Goal: Task Accomplishment & Management: Use online tool/utility

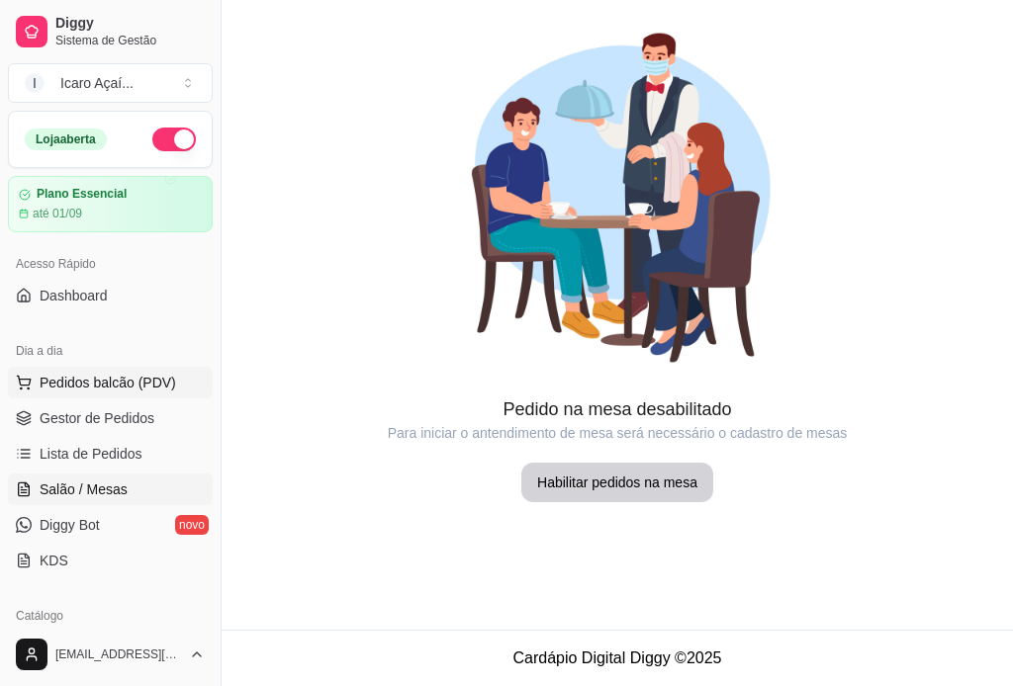
click at [126, 388] on span "Pedidos balcão (PDV)" at bounding box center [108, 383] width 136 height 20
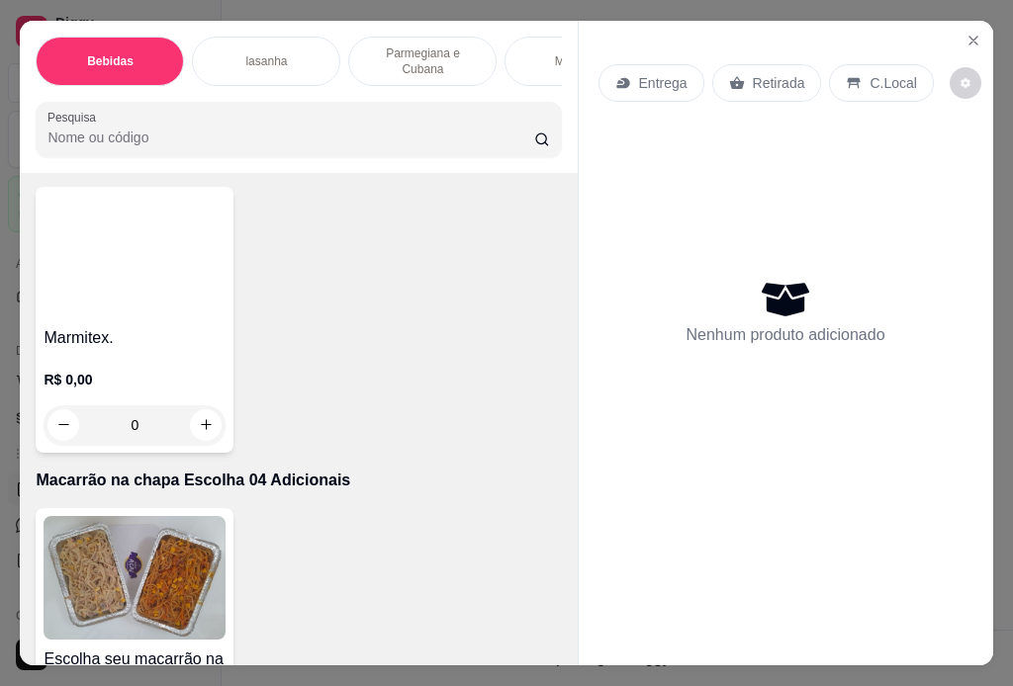
scroll to position [1879, 0]
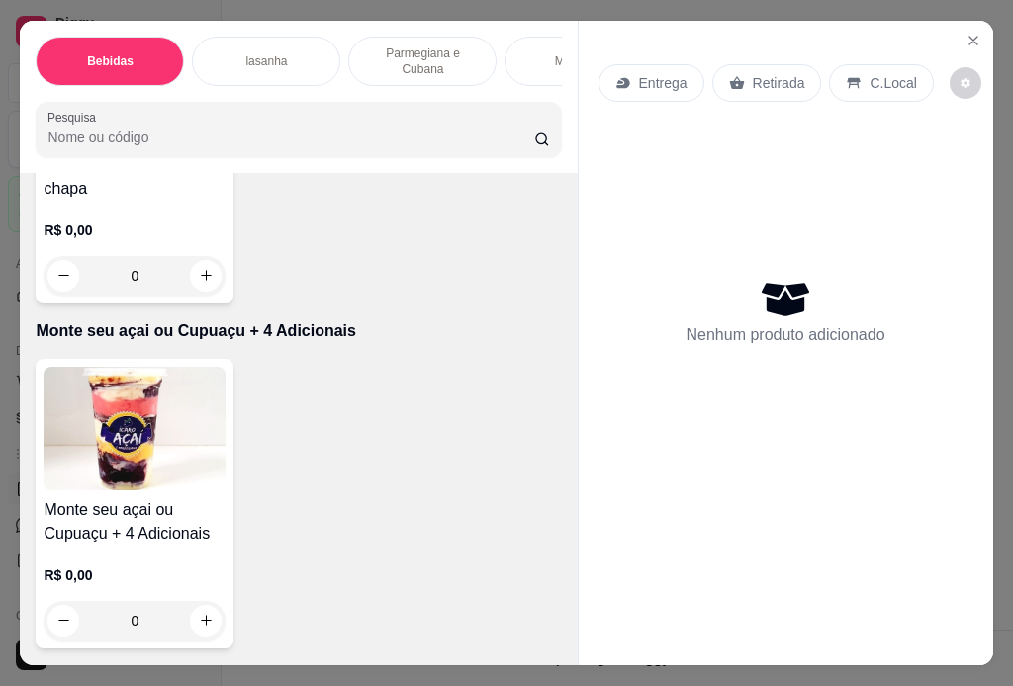
click at [188, 436] on img at bounding box center [135, 429] width 182 height 124
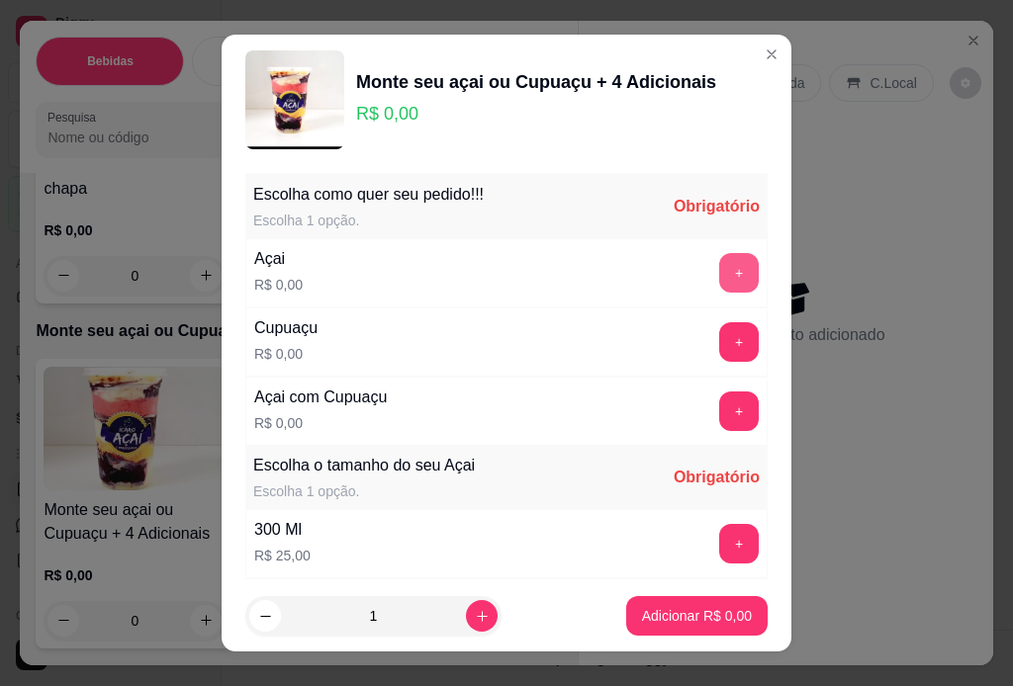
click at [719, 259] on button "+" at bounding box center [739, 273] width 40 height 40
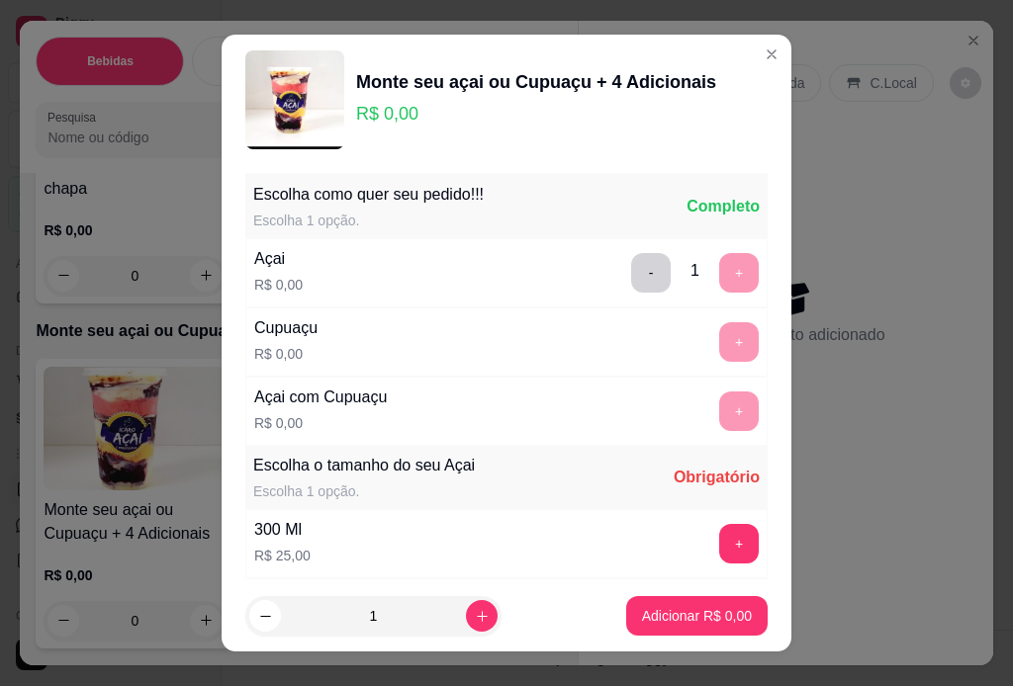
scroll to position [29, 0]
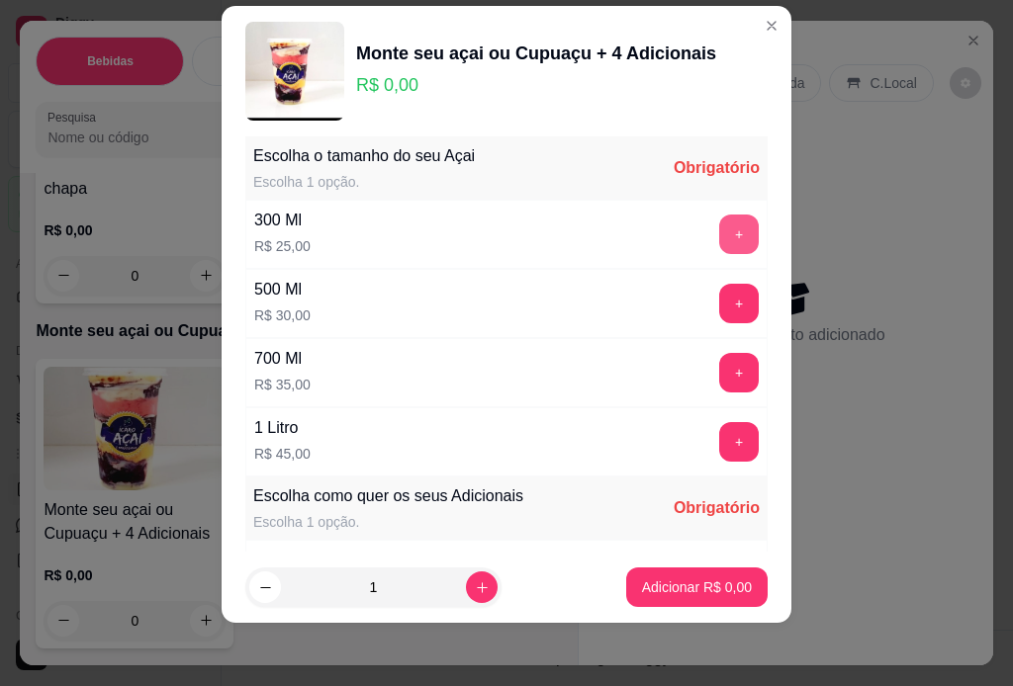
click at [719, 227] on button "+" at bounding box center [739, 235] width 40 height 40
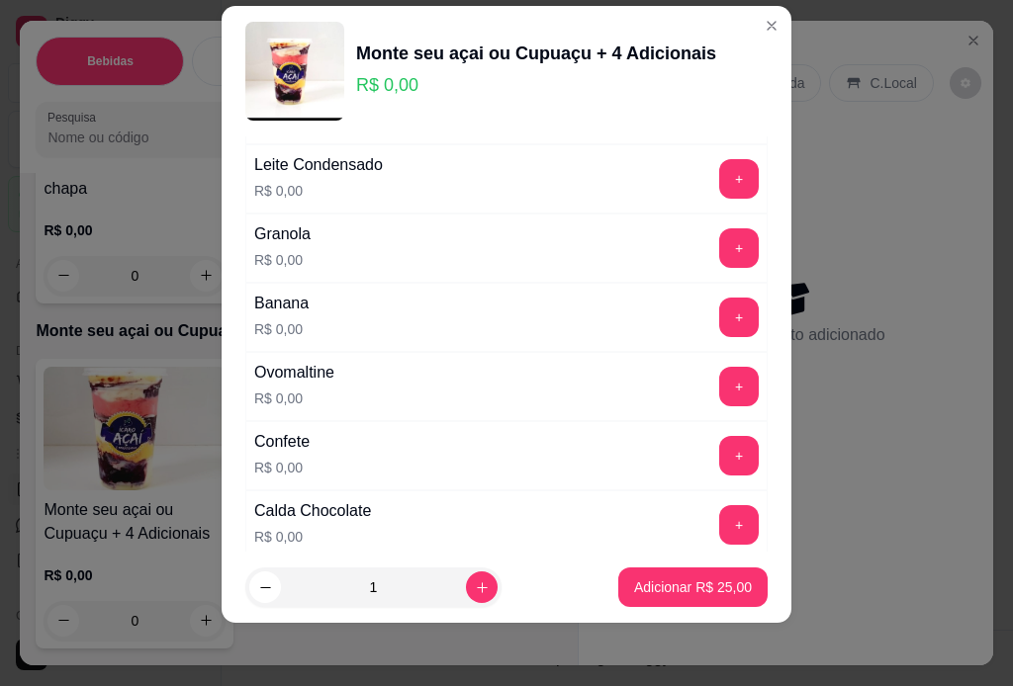
scroll to position [918, 0]
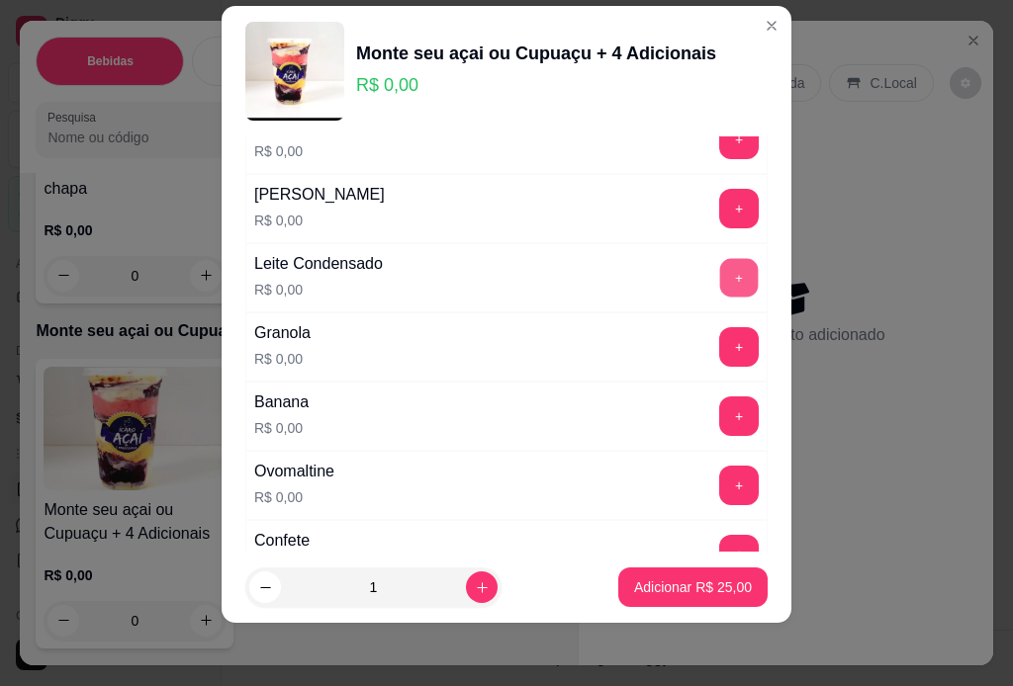
click at [720, 268] on button "+" at bounding box center [739, 277] width 39 height 39
click at [719, 201] on button "+" at bounding box center [739, 209] width 40 height 40
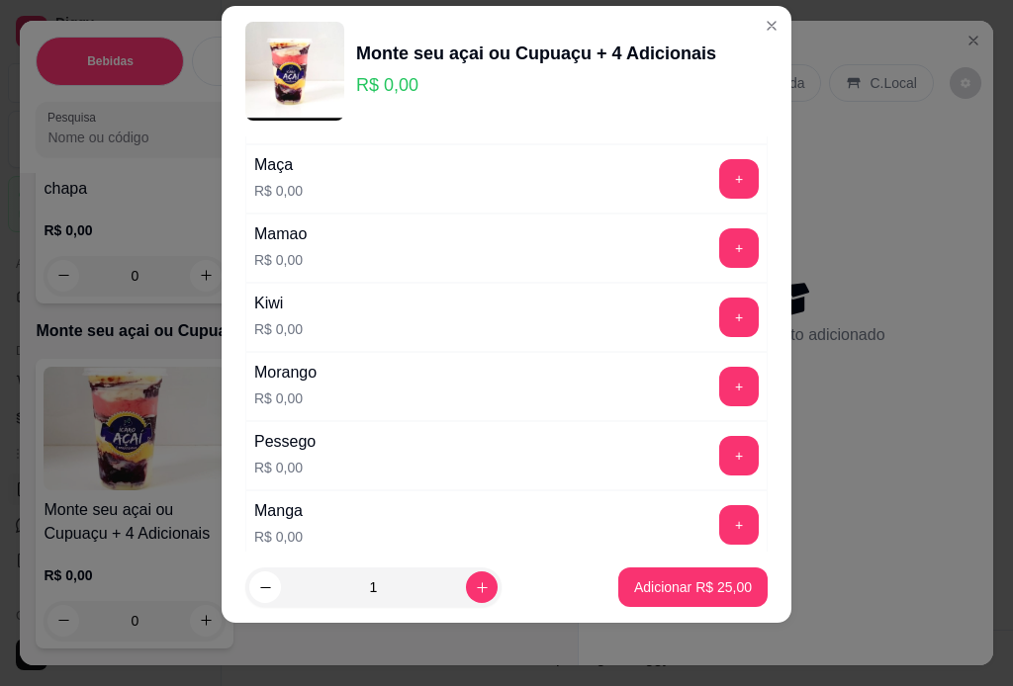
scroll to position [1808, 0]
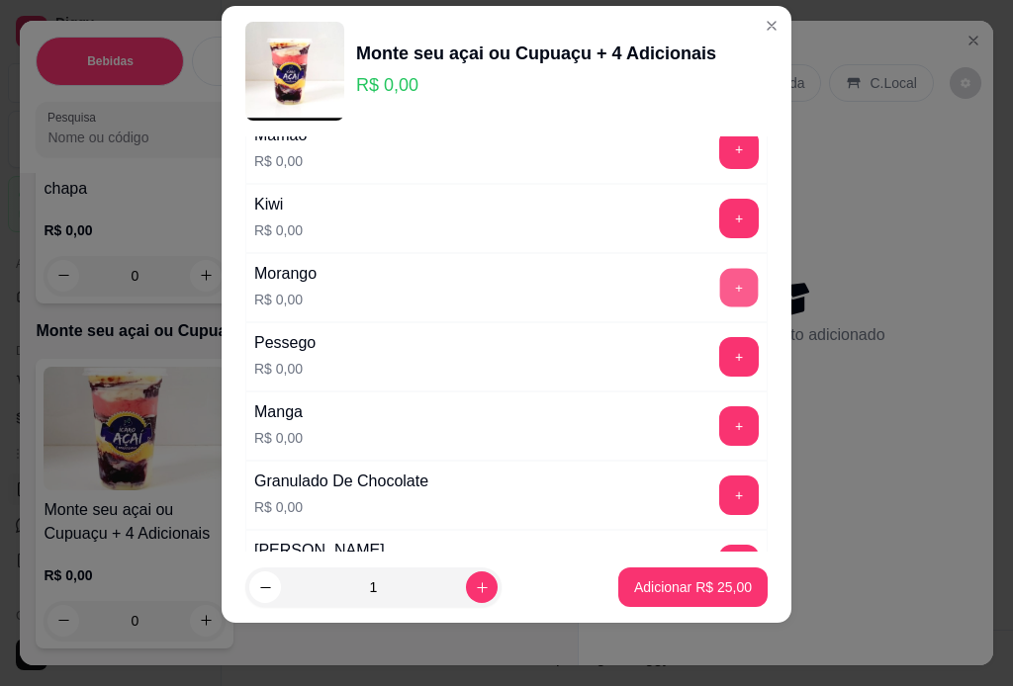
click at [720, 278] on button "+" at bounding box center [739, 287] width 39 height 39
click at [719, 278] on button "+" at bounding box center [739, 288] width 40 height 40
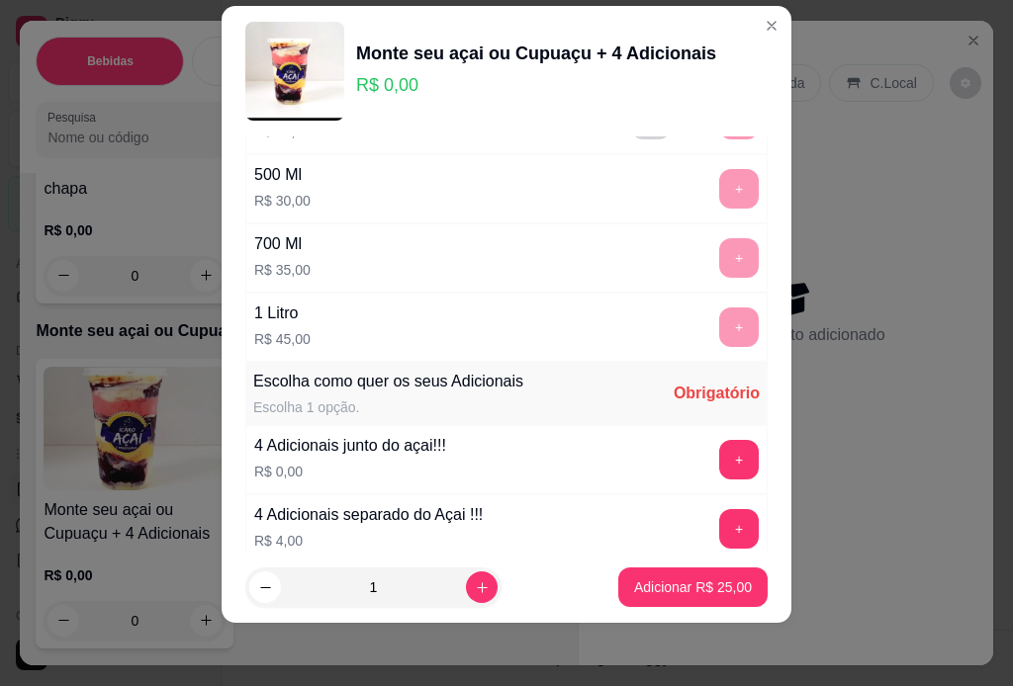
scroll to position [593, 0]
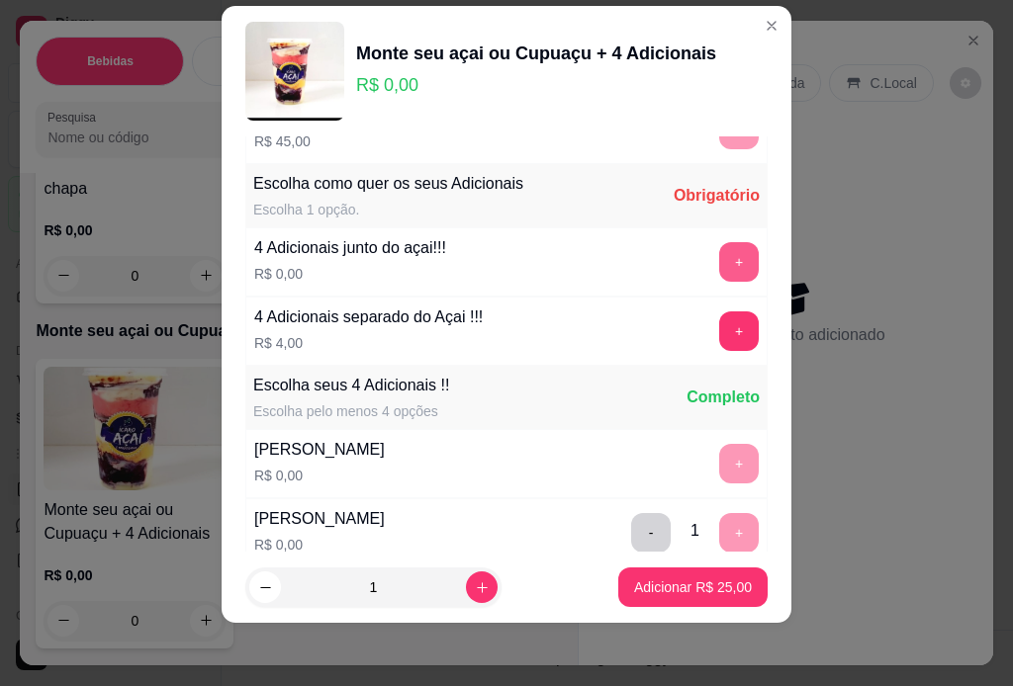
click at [719, 253] on button "+" at bounding box center [739, 262] width 40 height 40
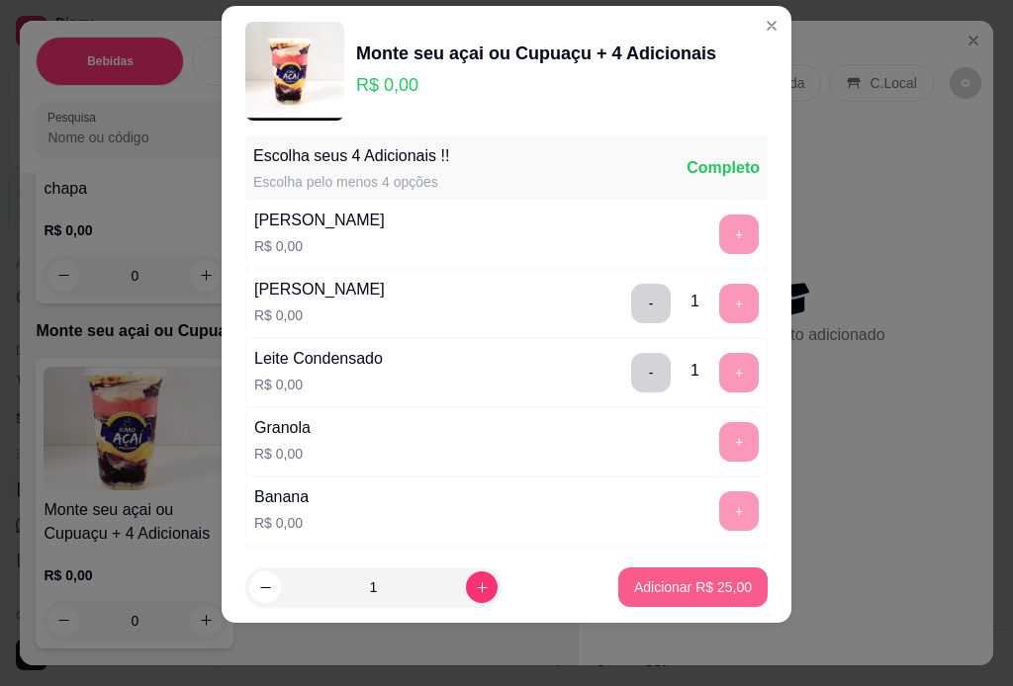
click at [693, 587] on p "Adicionar R$ 25,00" at bounding box center [693, 588] width 118 height 20
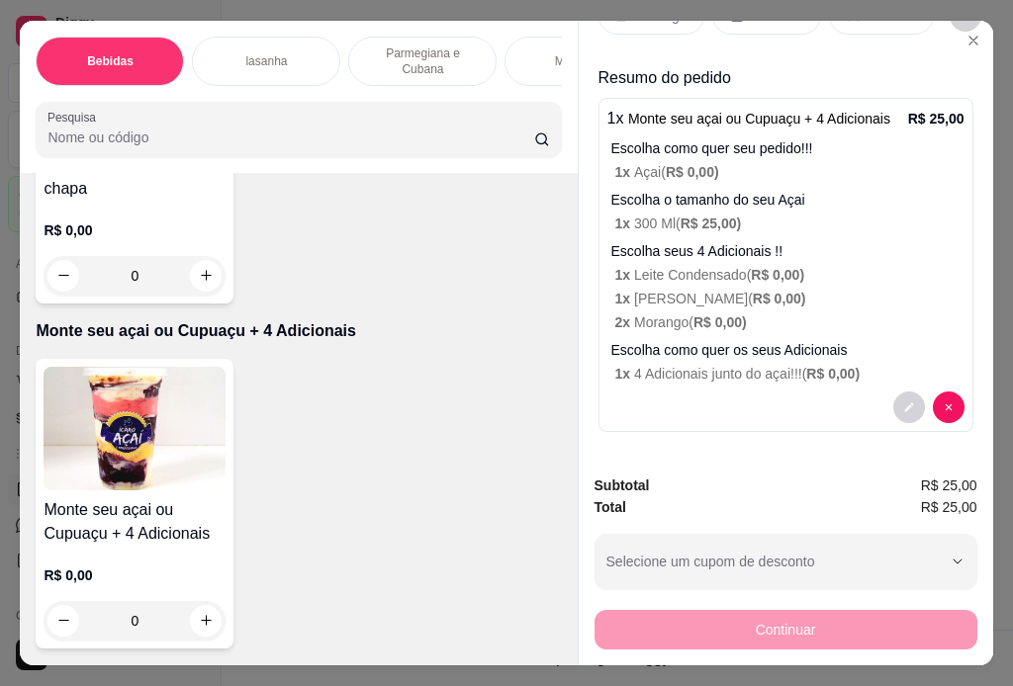
scroll to position [0, 0]
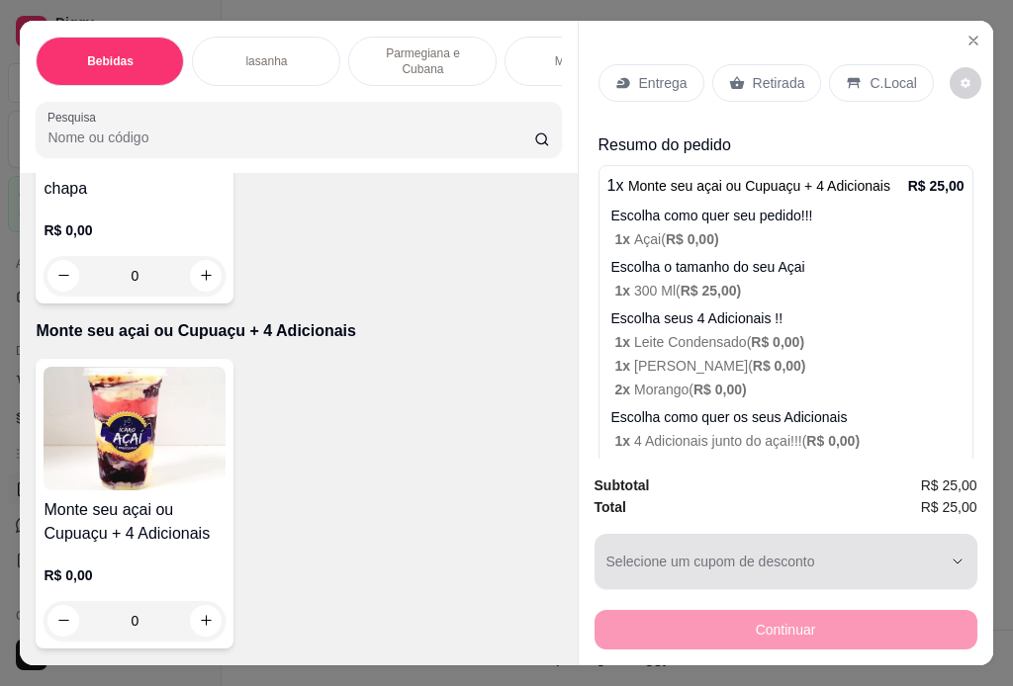
click at [703, 552] on div "button" at bounding box center [773, 562] width 335 height 40
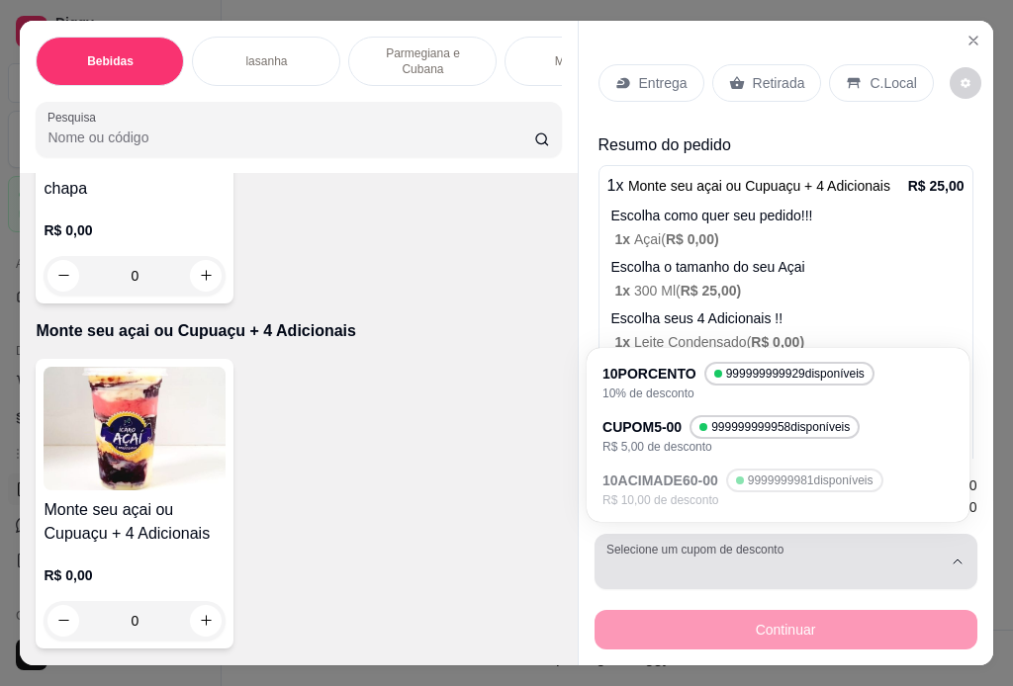
click at [710, 570] on div "button" at bounding box center [773, 562] width 335 height 40
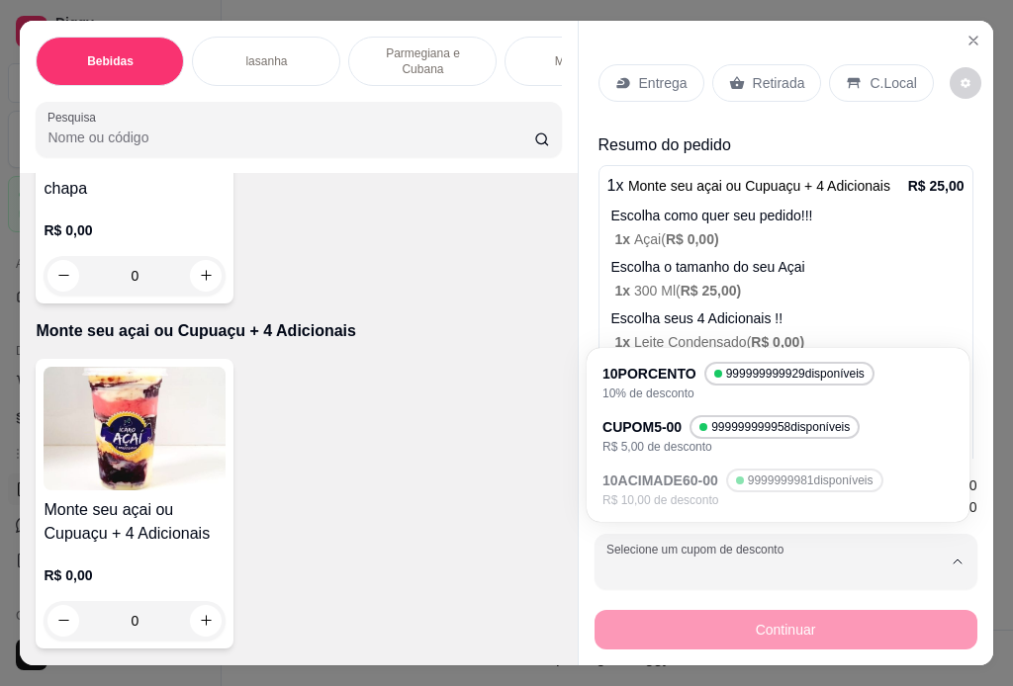
click at [472, 515] on div "Monte seu açai ou Cupuaçu + 4 Adicionais R$ 0,00 0" at bounding box center [298, 504] width 525 height 290
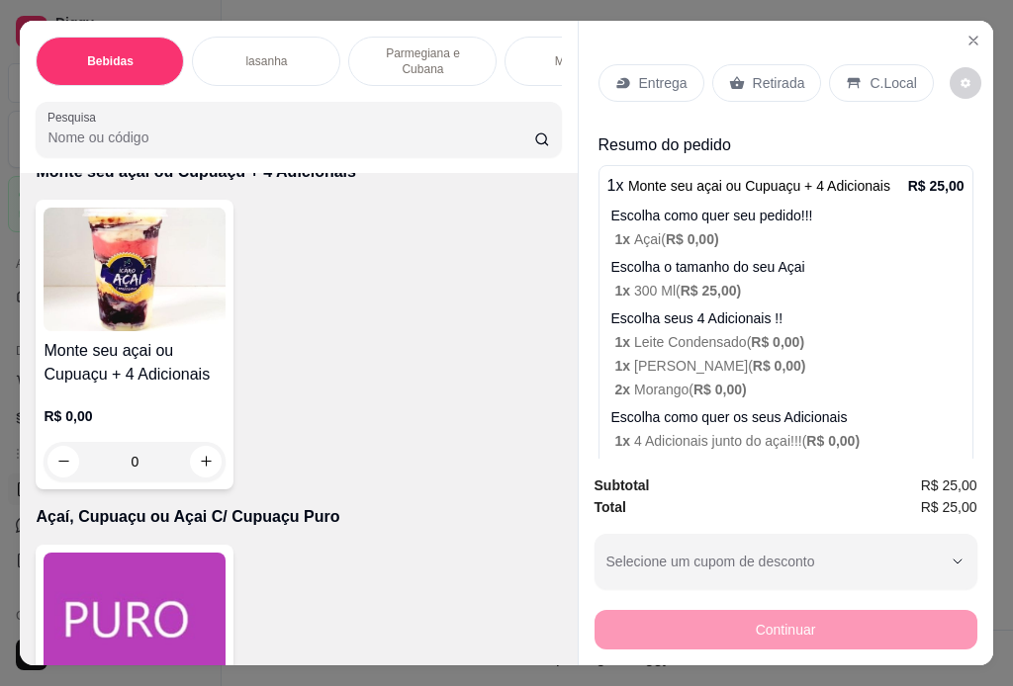
scroll to position [2027, 0]
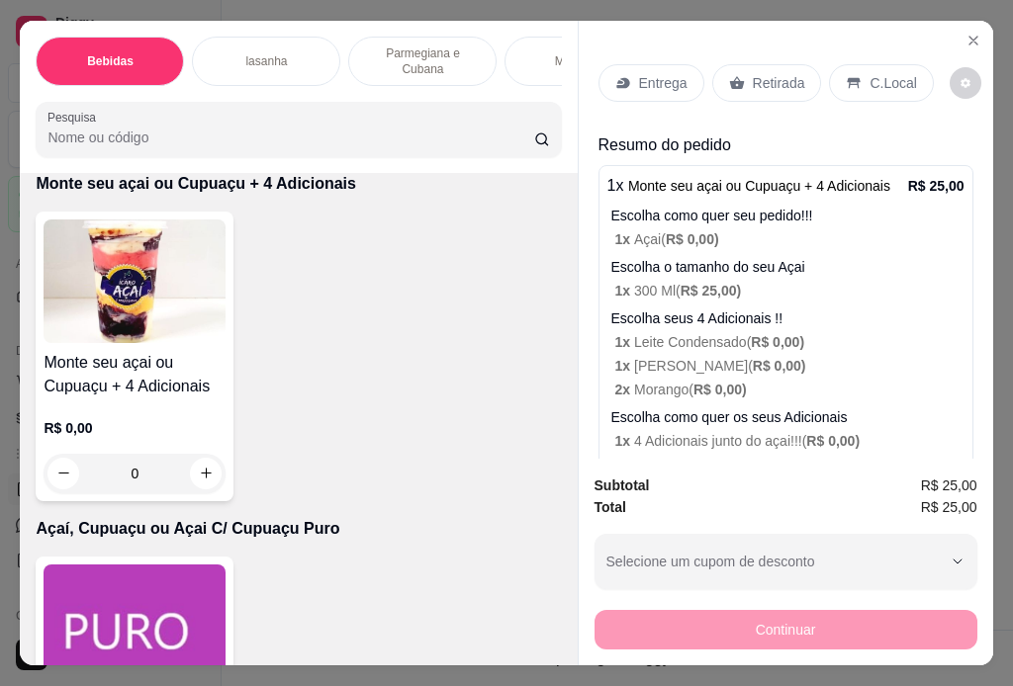
click at [670, 85] on p "Entrega" at bounding box center [663, 83] width 48 height 20
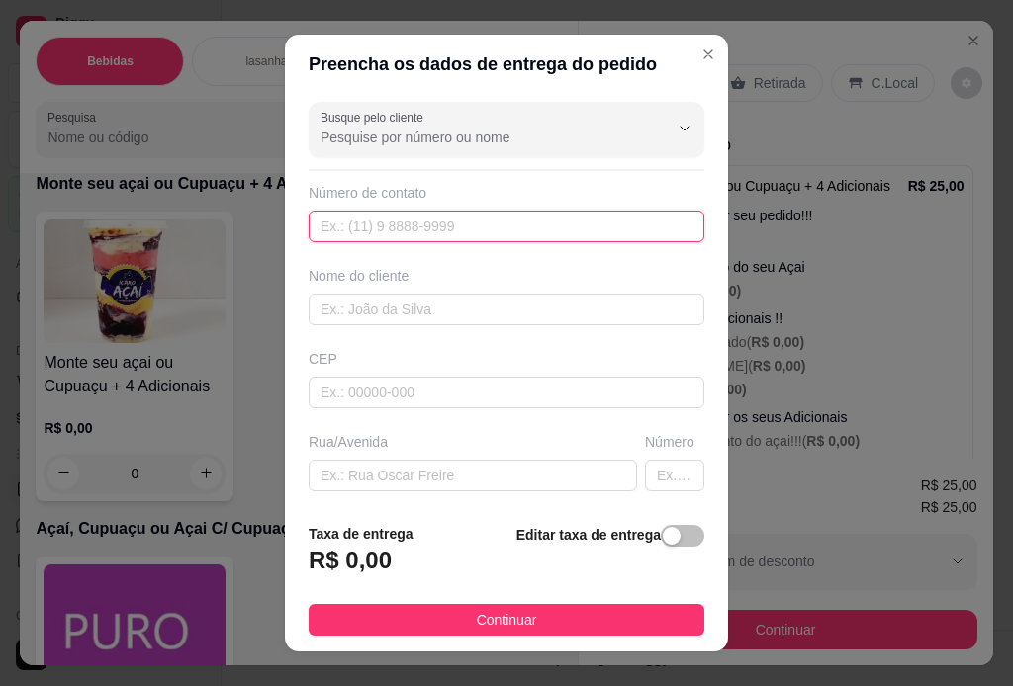
click at [404, 228] on input "text" at bounding box center [507, 227] width 396 height 32
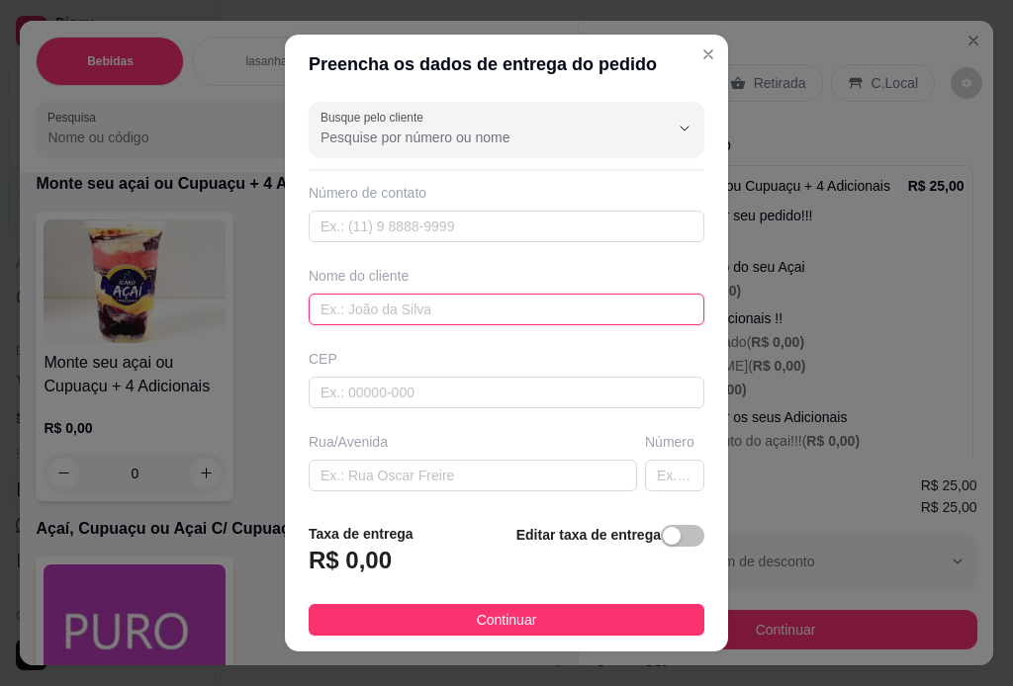
click at [413, 308] on input "text" at bounding box center [507, 310] width 396 height 32
type input "r"
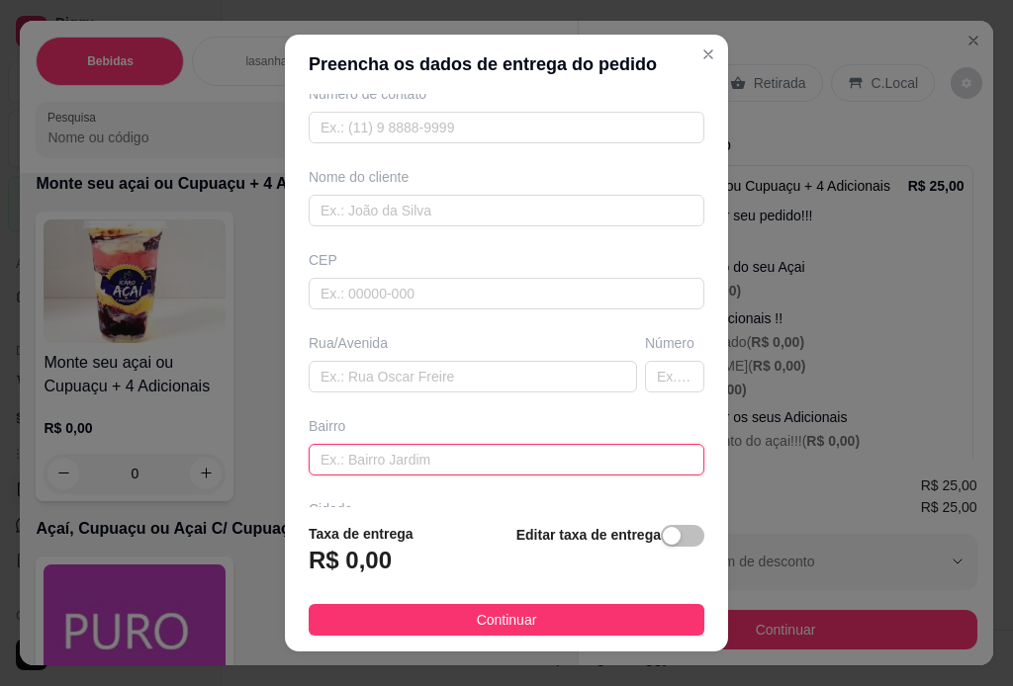
click at [448, 449] on input "text" at bounding box center [507, 460] width 396 height 32
type input "rua trinta"
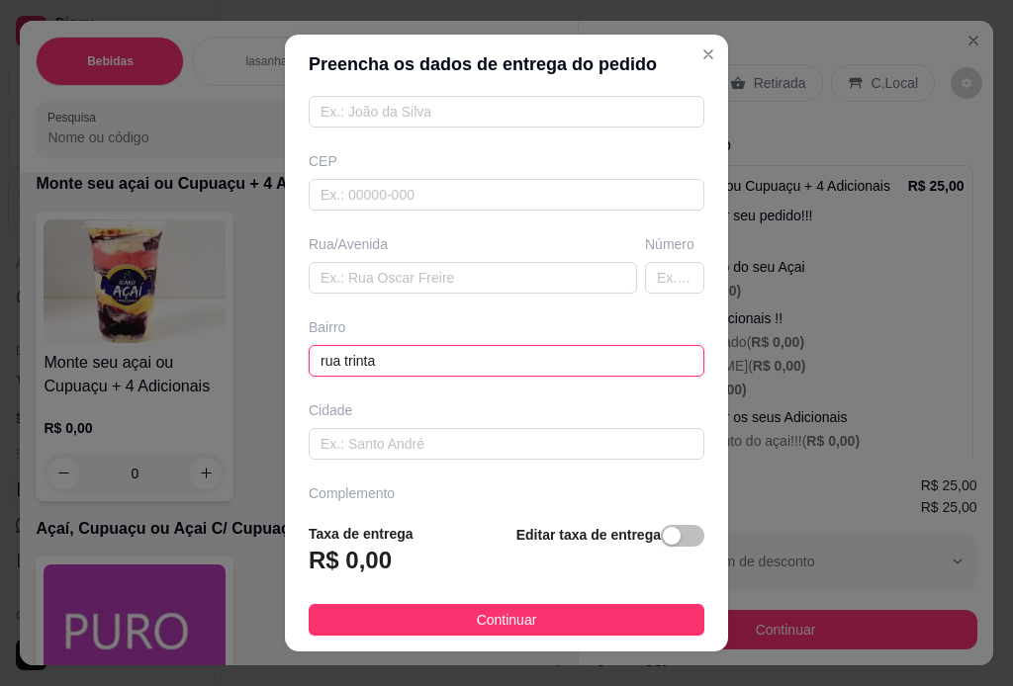
drag, startPoint x: 375, startPoint y: 366, endPoint x: 277, endPoint y: 363, distance: 98.0
click at [285, 363] on div "Busque pelo cliente Número de contato Nome do cliente CEP Rua/[GEOGRAPHIC_DATA]" at bounding box center [506, 301] width 443 height 414
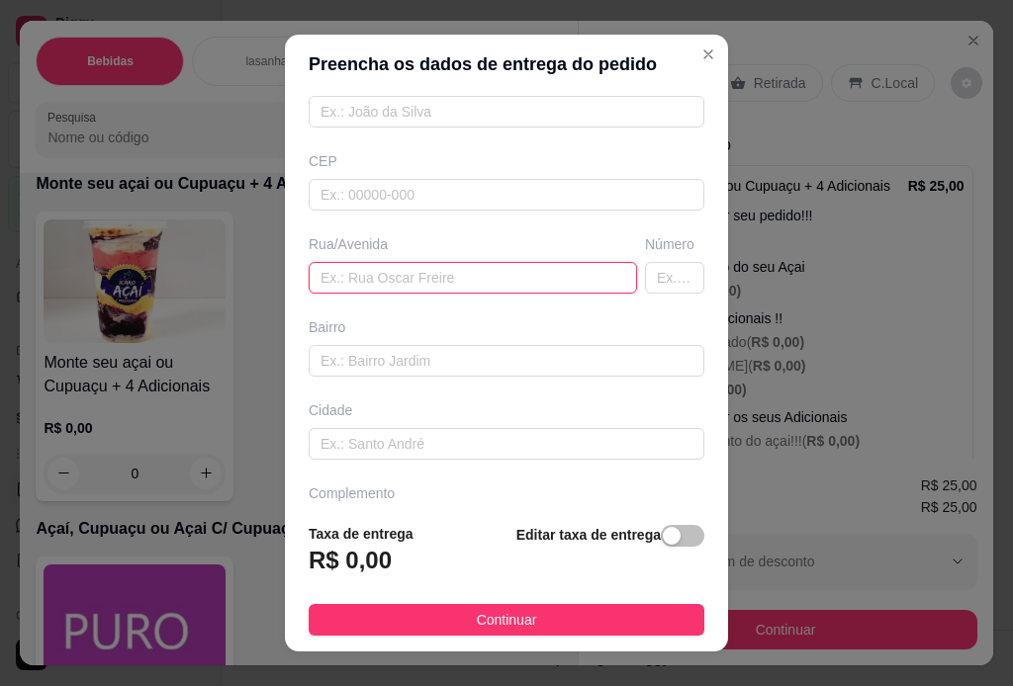
click at [391, 277] on input "text" at bounding box center [473, 278] width 328 height 32
type input "rua trinta"
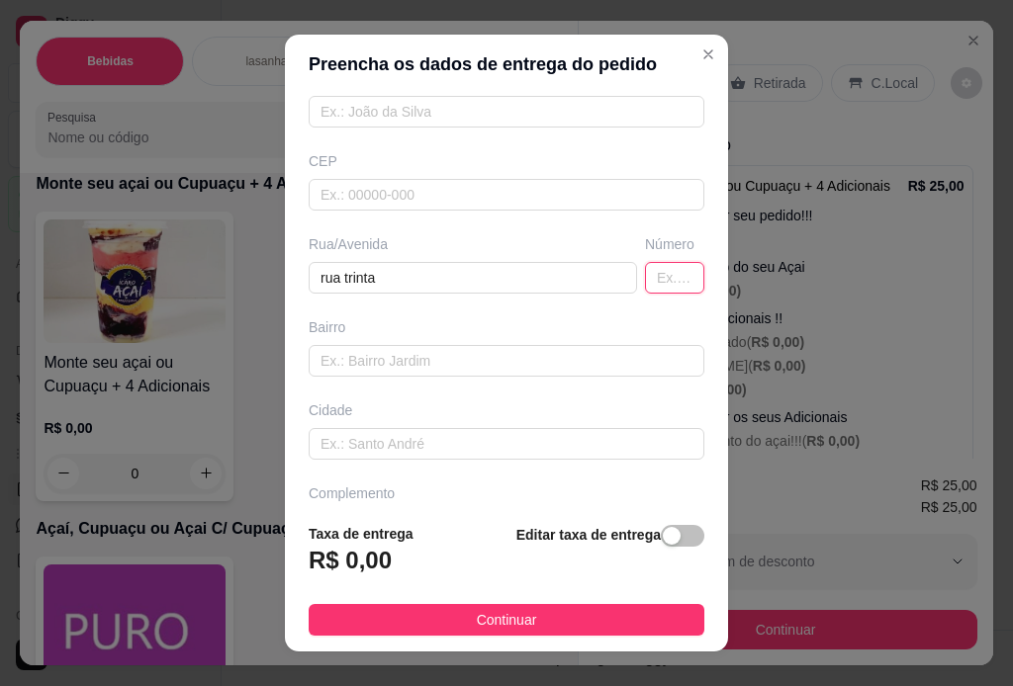
click at [645, 282] on input "text" at bounding box center [674, 278] width 59 height 32
type input "137 a"
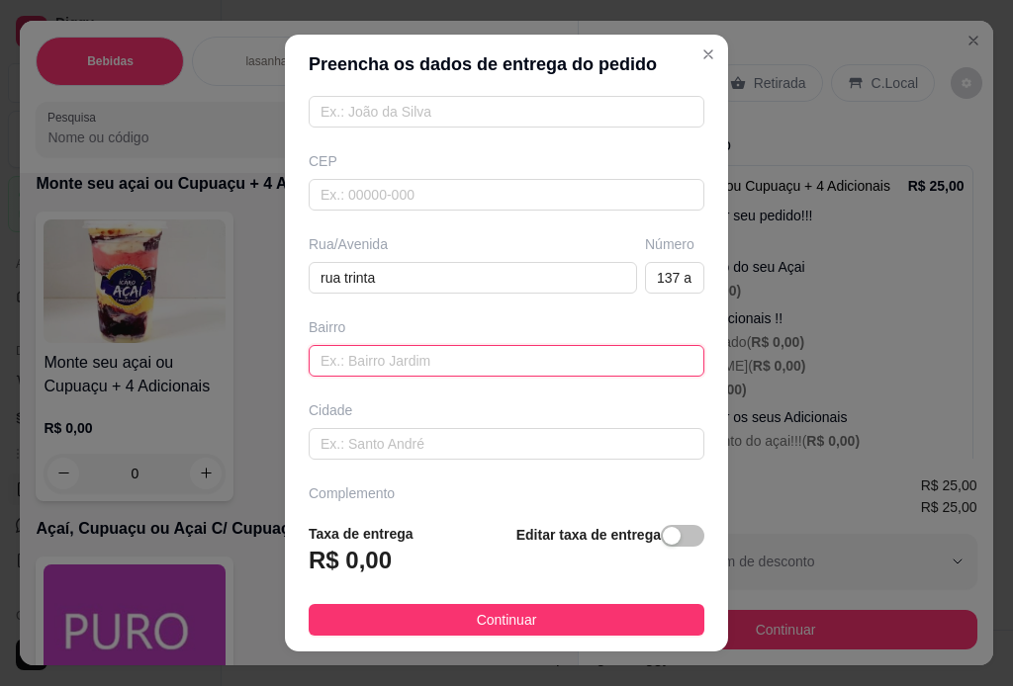
click at [450, 369] on input "text" at bounding box center [507, 361] width 396 height 32
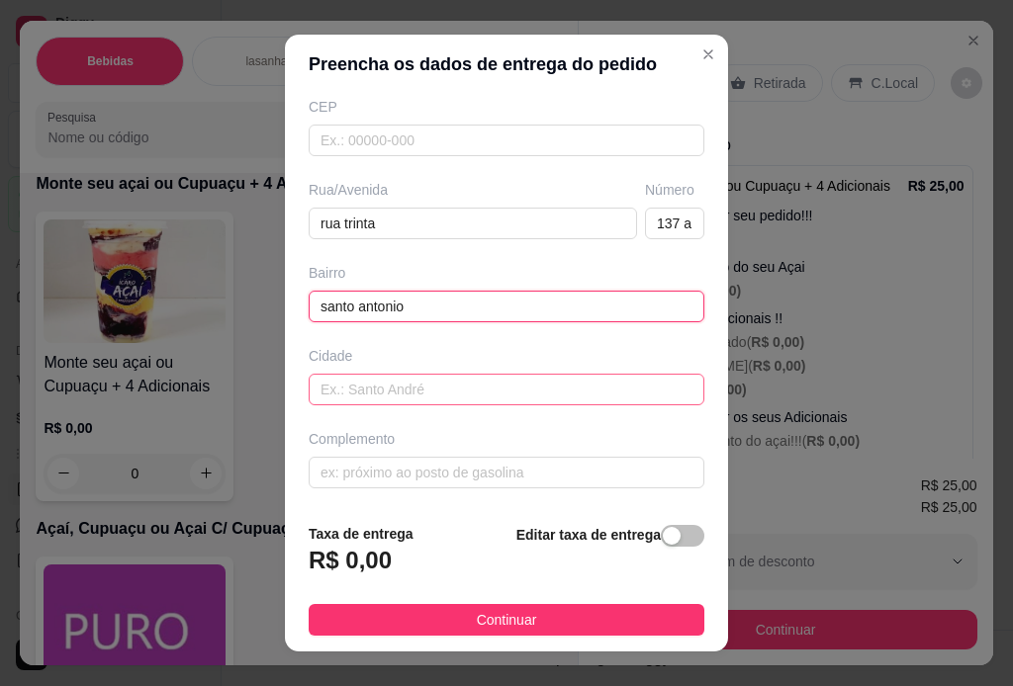
type input "santo antonio"
click at [436, 393] on input "text" at bounding box center [507, 390] width 396 height 32
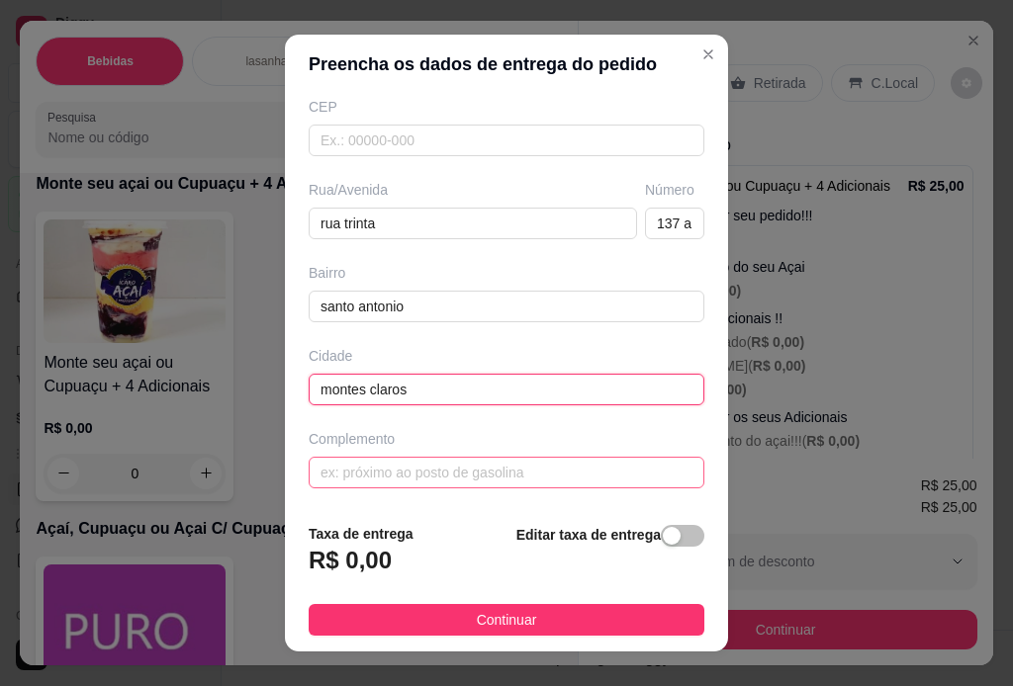
type input "montes claros"
click at [439, 459] on input "text" at bounding box center [507, 473] width 396 height 32
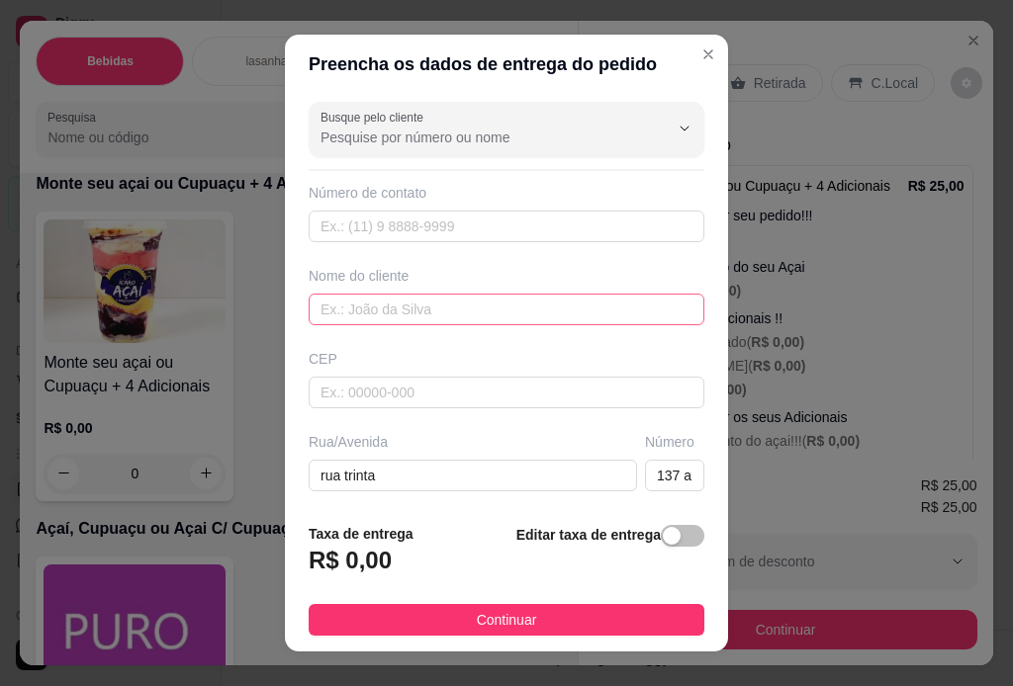
type input "casa A"
click at [406, 304] on input "text" at bounding box center [507, 310] width 396 height 32
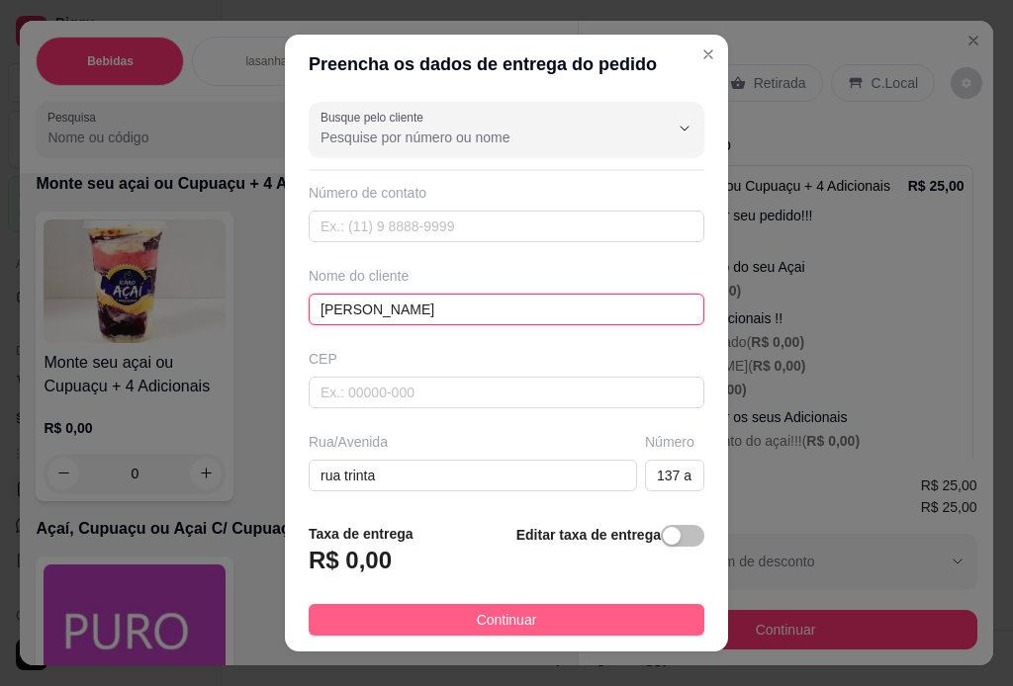
type input "[PERSON_NAME]"
click at [544, 616] on button "Continuar" at bounding box center [507, 620] width 396 height 32
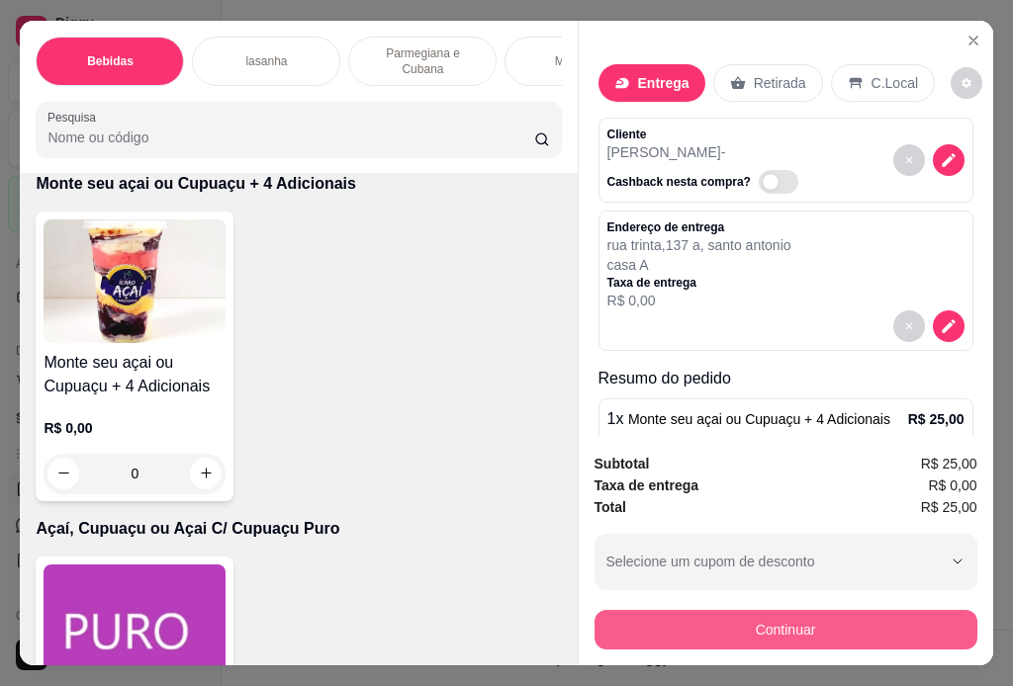
click at [814, 613] on button "Continuar" at bounding box center [785, 630] width 383 height 40
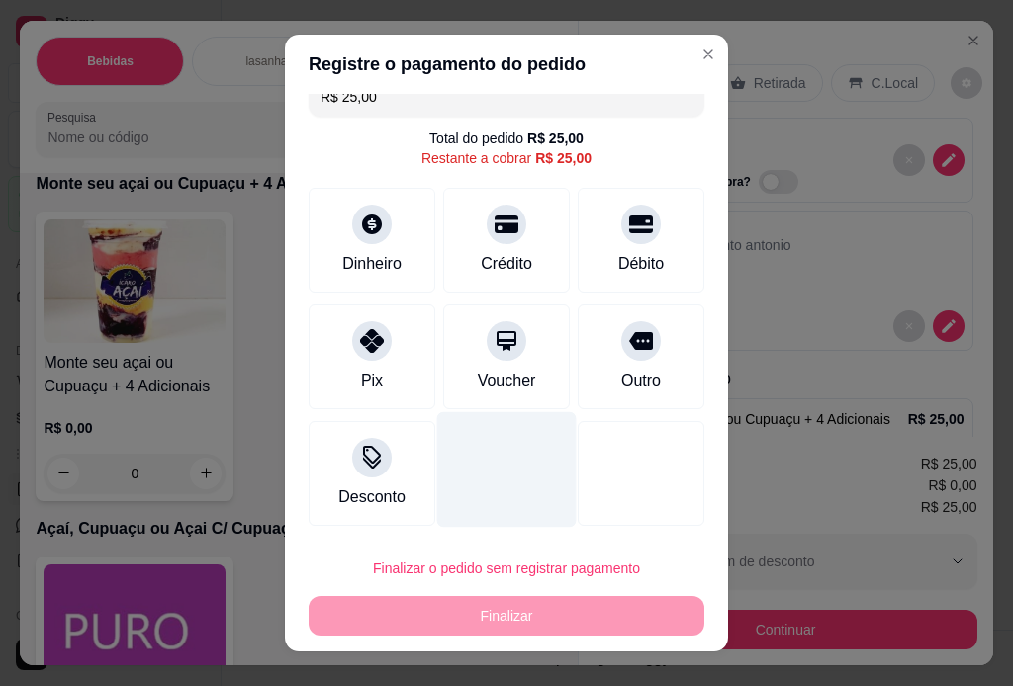
scroll to position [29, 0]
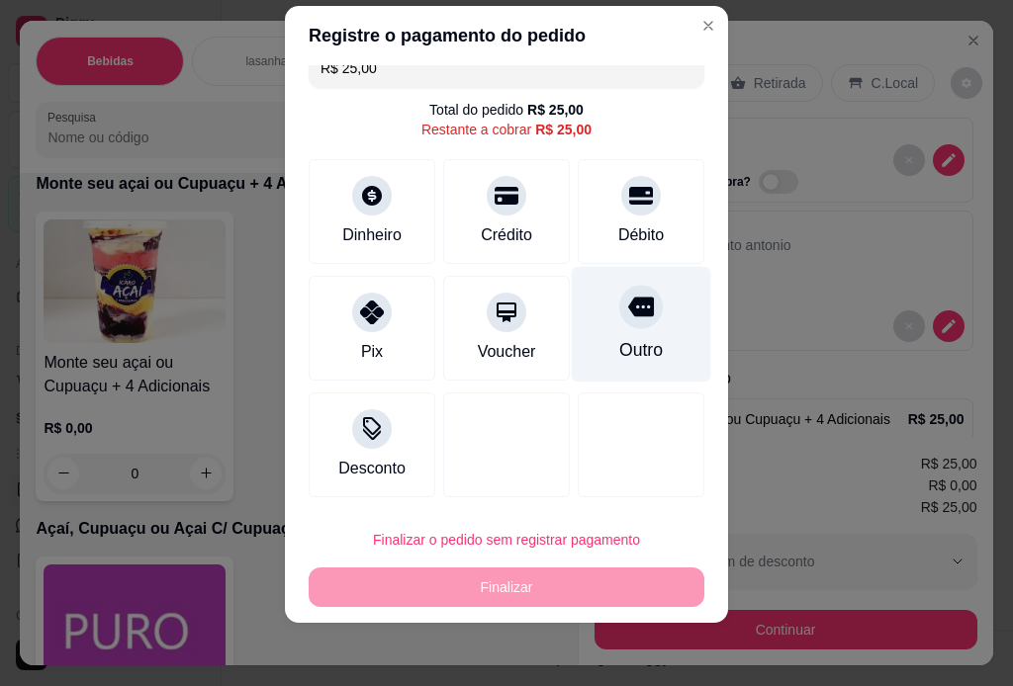
click at [628, 319] on icon at bounding box center [641, 307] width 26 height 26
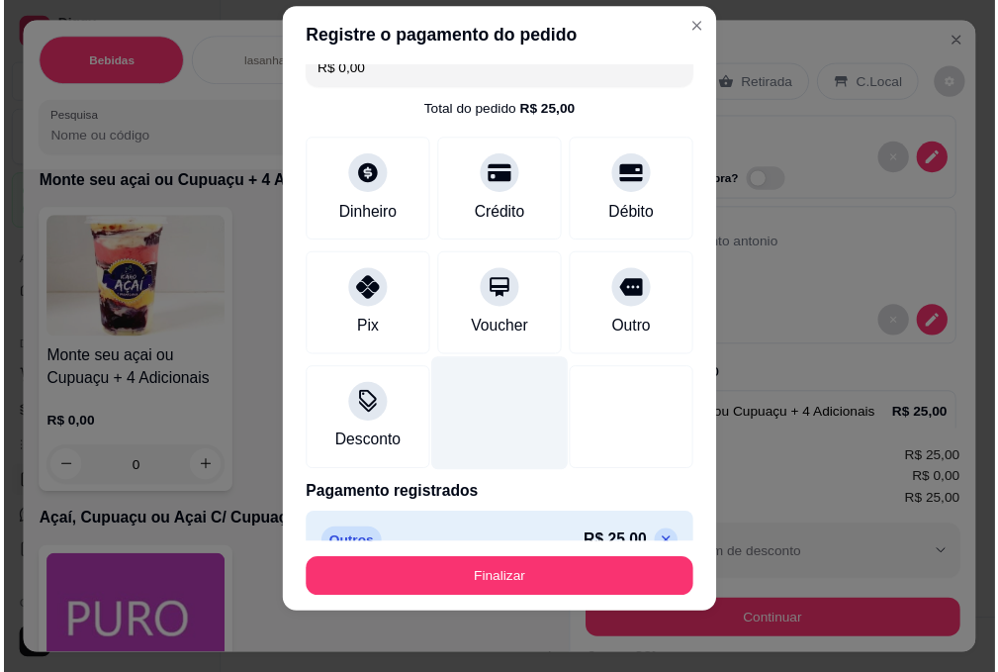
scroll to position [60, 0]
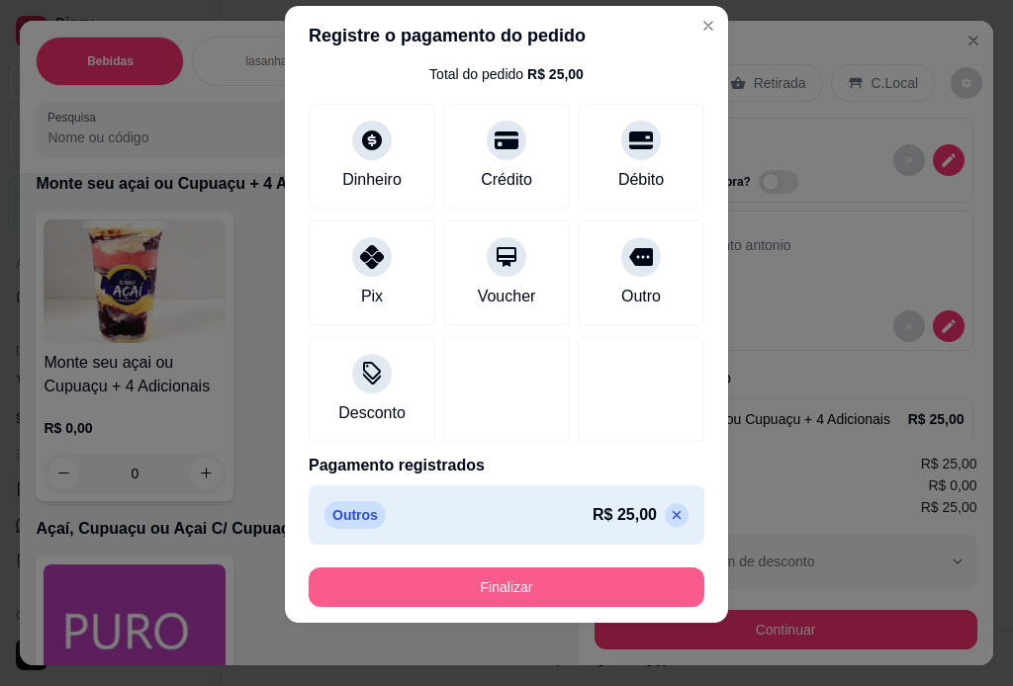
click at [467, 578] on button "Finalizar" at bounding box center [507, 588] width 396 height 40
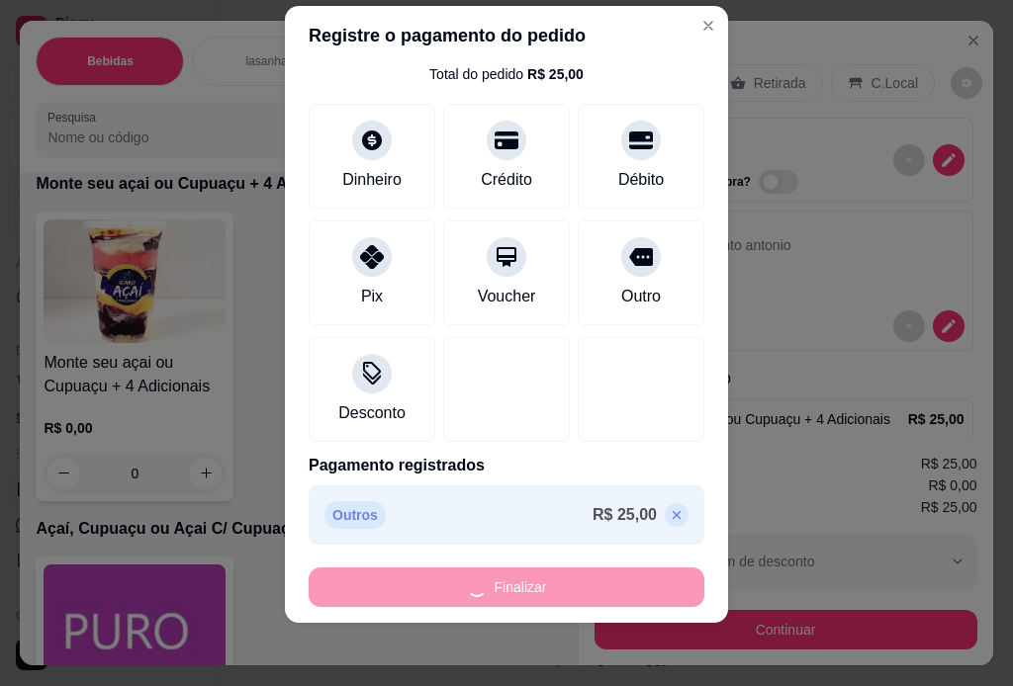
type input "-R$ 25,00"
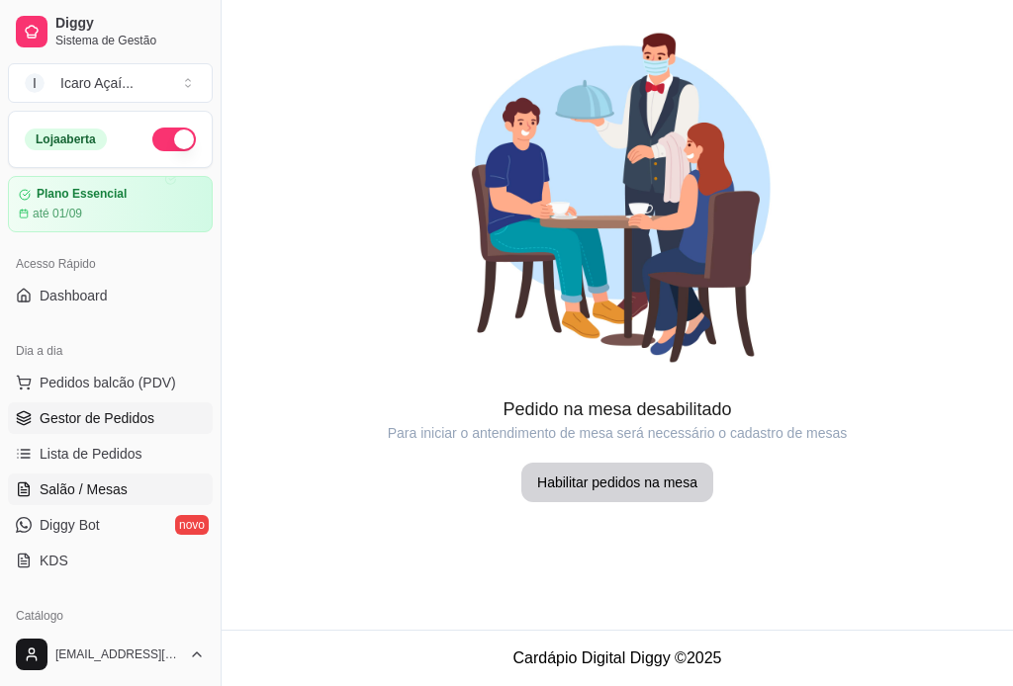
click at [109, 409] on span "Gestor de Pedidos" at bounding box center [97, 419] width 115 height 20
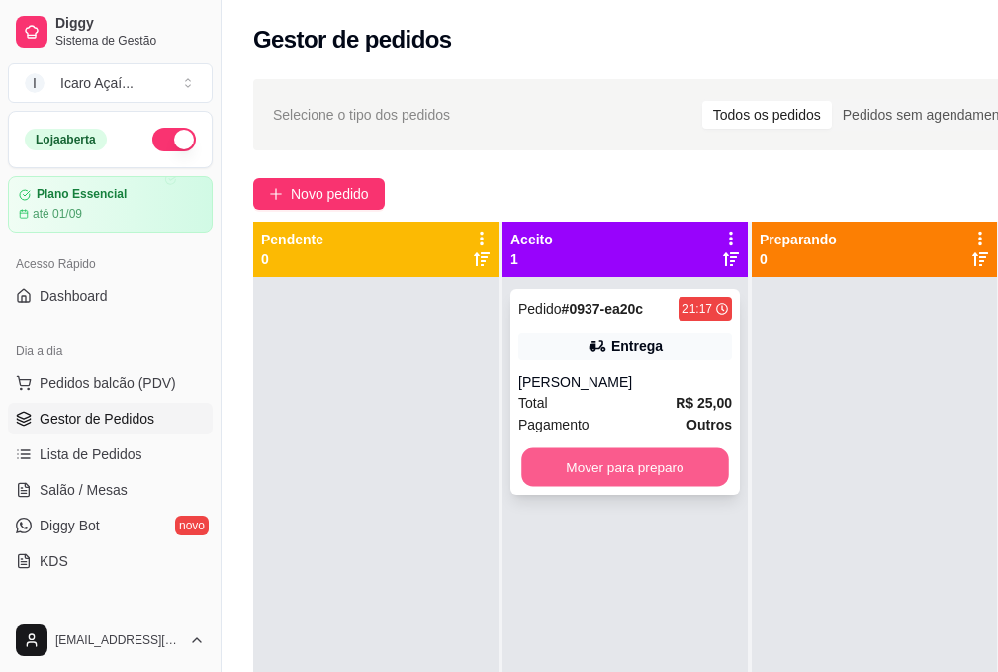
click at [613, 463] on button "Mover para preparo" at bounding box center [625, 467] width 208 height 39
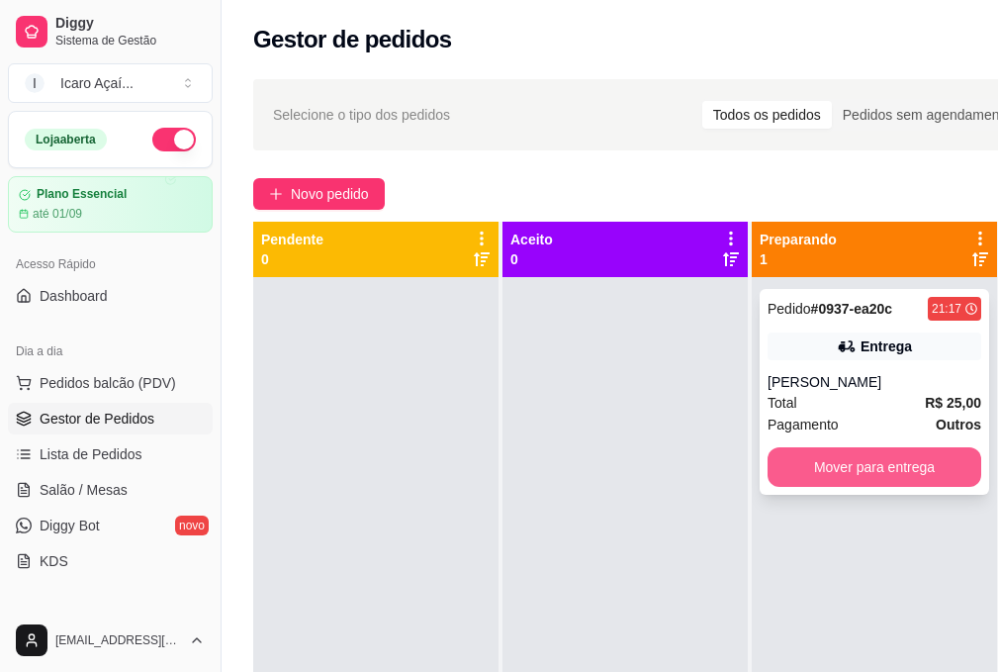
click at [875, 468] on button "Mover para entrega" at bounding box center [875, 467] width 214 height 40
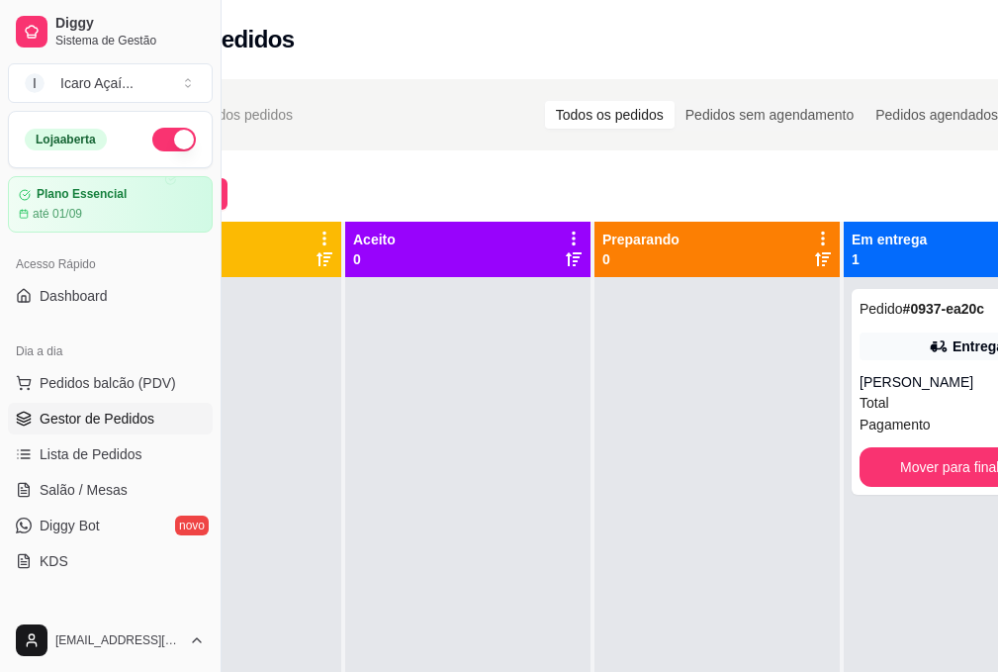
scroll to position [0, 222]
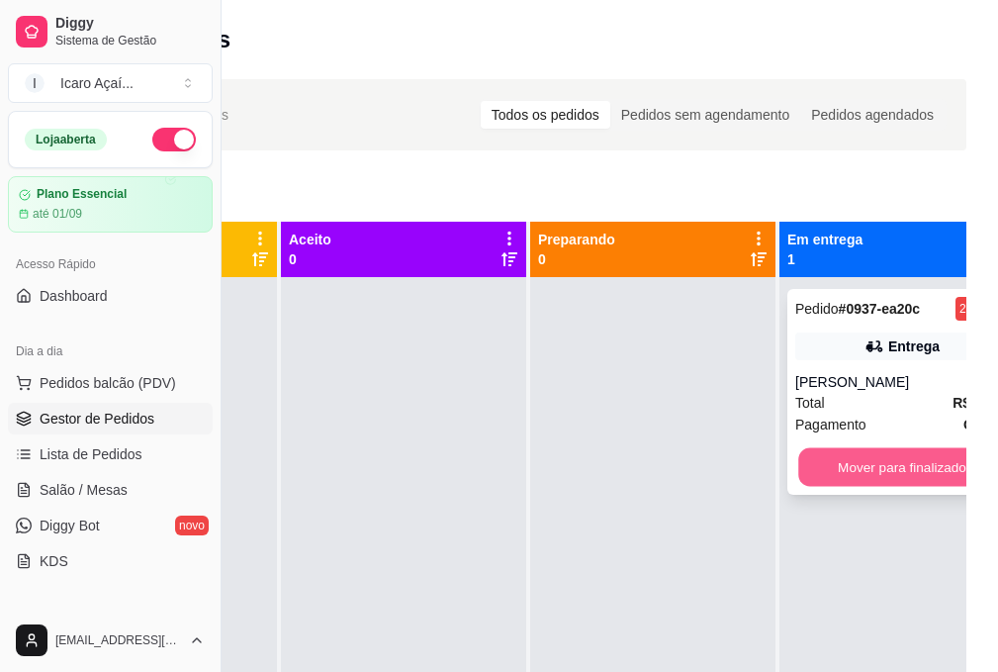
click at [898, 470] on button "Mover para finalizado" at bounding box center [902, 467] width 208 height 39
